Goal: Task Accomplishment & Management: Complete application form

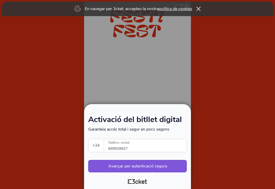
select select "34"
click at [128, 148] on input "699539927" at bounding box center [147, 145] width 78 height 13
type input "615646683"
click at [123, 164] on button "Avançar per autenticació segura" at bounding box center [137, 166] width 99 height 12
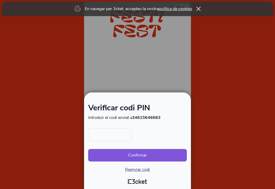
click at [99, 134] on input "text" at bounding box center [109, 134] width 43 height 13
type input "5400"
click at [137, 153] on button "Confirmar" at bounding box center [137, 155] width 99 height 12
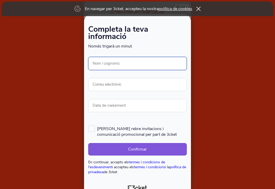
click at [126, 62] on input "Nom i cognoms" at bounding box center [137, 63] width 99 height 13
type input "[PERSON_NAME] ILLA"
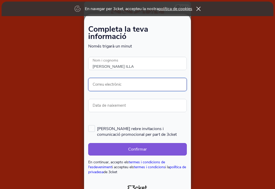
click at [118, 84] on input "Correu electrònic" at bounding box center [137, 84] width 99 height 13
type input "ramos.ricard@gmail.com"
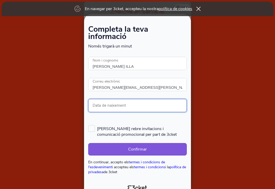
click at [118, 104] on input "Data de naixement" at bounding box center [137, 105] width 99 height 13
type input "08/06/1965"
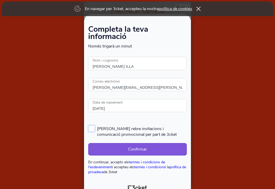
click at [90, 127] on label "Vull rebre invitacions i comunicació promocional per part de 3cket" at bounding box center [137, 131] width 99 height 12
click at [89, 125] on input "Vull rebre invitacions i comunicació promocional per part de 3cket" at bounding box center [88, 124] width 1 height 1
checkbox input "true"
click at [138, 147] on button "Confirmar" at bounding box center [137, 149] width 99 height 12
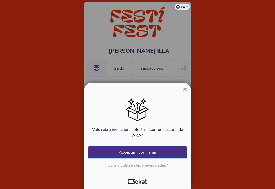
click at [140, 150] on button "Acceptar i confirmar" at bounding box center [137, 152] width 99 height 12
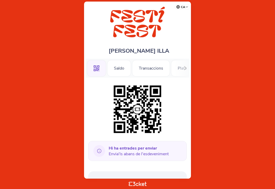
click at [185, 67] on icon at bounding box center [185, 68] width 4 height 4
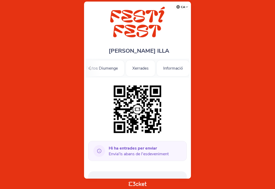
scroll to position [0, 214]
click at [90, 67] on icon at bounding box center [89, 68] width 2 height 4
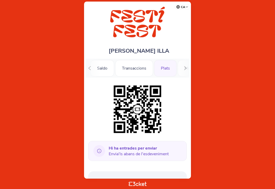
click at [165, 67] on div "Plats" at bounding box center [165, 68] width 23 height 17
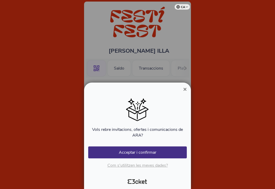
click at [218, 56] on div at bounding box center [137, 94] width 275 height 189
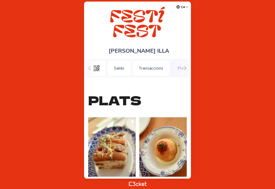
scroll to position [0, 44]
click at [186, 67] on icon at bounding box center [185, 68] width 4 height 4
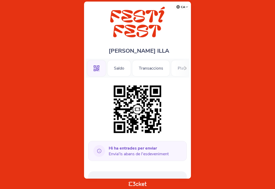
scroll to position [106, 0]
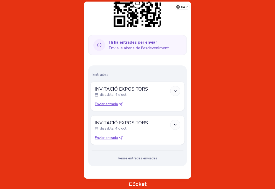
click at [121, 104] on icon at bounding box center [121, 104] width 4 height 4
select select "34"
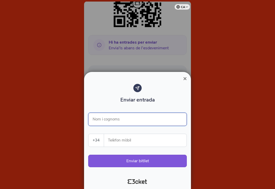
click at [120, 117] on input "Nom i cognoms" at bounding box center [137, 119] width 99 height 13
type input "[PERSON_NAME] ILLA"
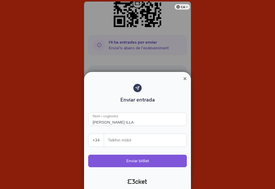
type input "615646683"
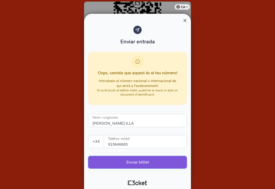
click at [138, 159] on button "Enviar bitllet" at bounding box center [137, 162] width 99 height 12
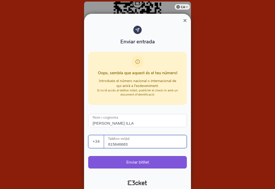
click at [132, 144] on input "615646683" at bounding box center [147, 141] width 78 height 13
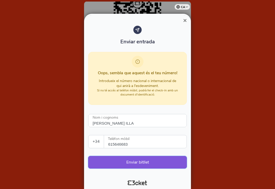
click at [136, 161] on button "Enviar bitllet" at bounding box center [137, 162] width 99 height 12
click at [185, 20] on span "×" at bounding box center [185, 20] width 4 height 7
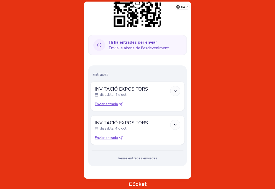
click at [175, 89] on icon at bounding box center [175, 91] width 4 height 4
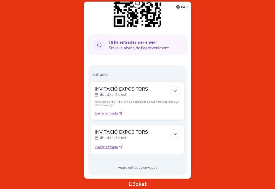
click at [121, 147] on icon at bounding box center [122, 146] width 2 height 2
select select "34"
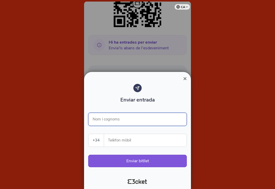
click at [121, 117] on input "Nom i cognoms" at bounding box center [137, 119] width 99 height 13
type input "[PERSON_NAME] ILLA"
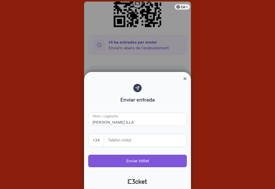
type input "615646683"
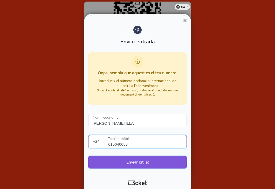
click at [140, 162] on button "Enviar bitllet" at bounding box center [137, 162] width 99 height 12
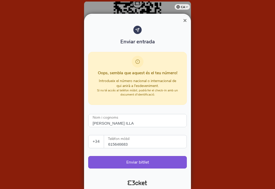
click at [184, 21] on span "×" at bounding box center [185, 20] width 4 height 7
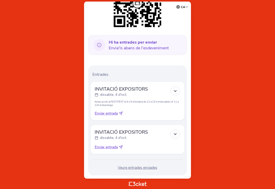
click at [224, 116] on body "ca Português (Portugal) English Español Catalan Français RICARD RAMOS ILLA .st0…" at bounding box center [137, 94] width 271 height 185
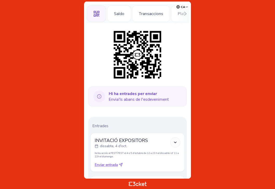
scroll to position [54, 0]
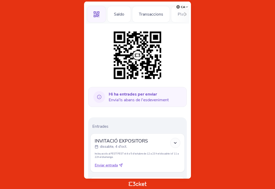
click at [98, 97] on icon at bounding box center [99, 97] width 12 height 12
click at [131, 93] on b "Hi ha entrades per enviar" at bounding box center [133, 94] width 48 height 6
click at [141, 97] on span "Hi ha entrades per enviar Envia'ls abans de l'esdeveniment" at bounding box center [139, 96] width 60 height 11
